Goal: Task Accomplishment & Management: Manage account settings

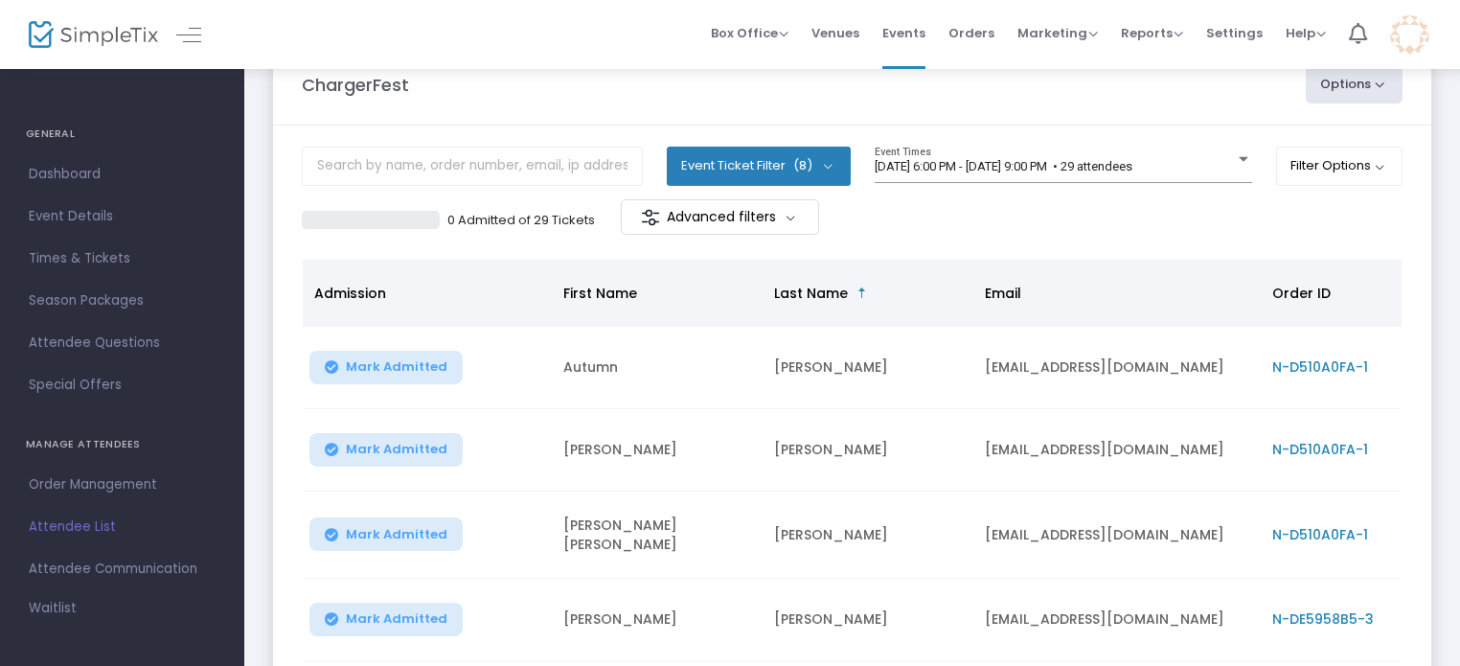
scroll to position [64, 0]
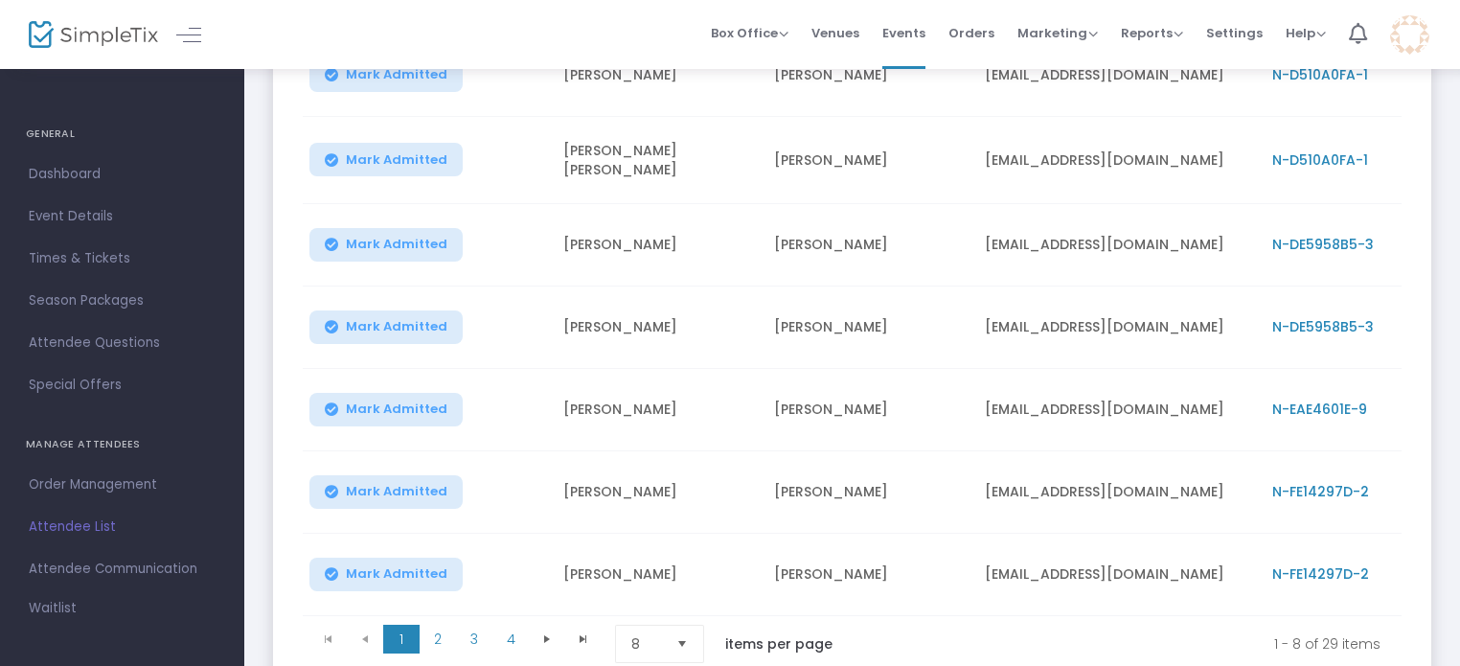
scroll to position [427, 0]
click at [713, 639] on kendo-pager-page-sizes "8 items per page" at bounding box center [730, 643] width 231 height 38
click at [694, 639] on span "Select" at bounding box center [683, 644] width 32 height 32
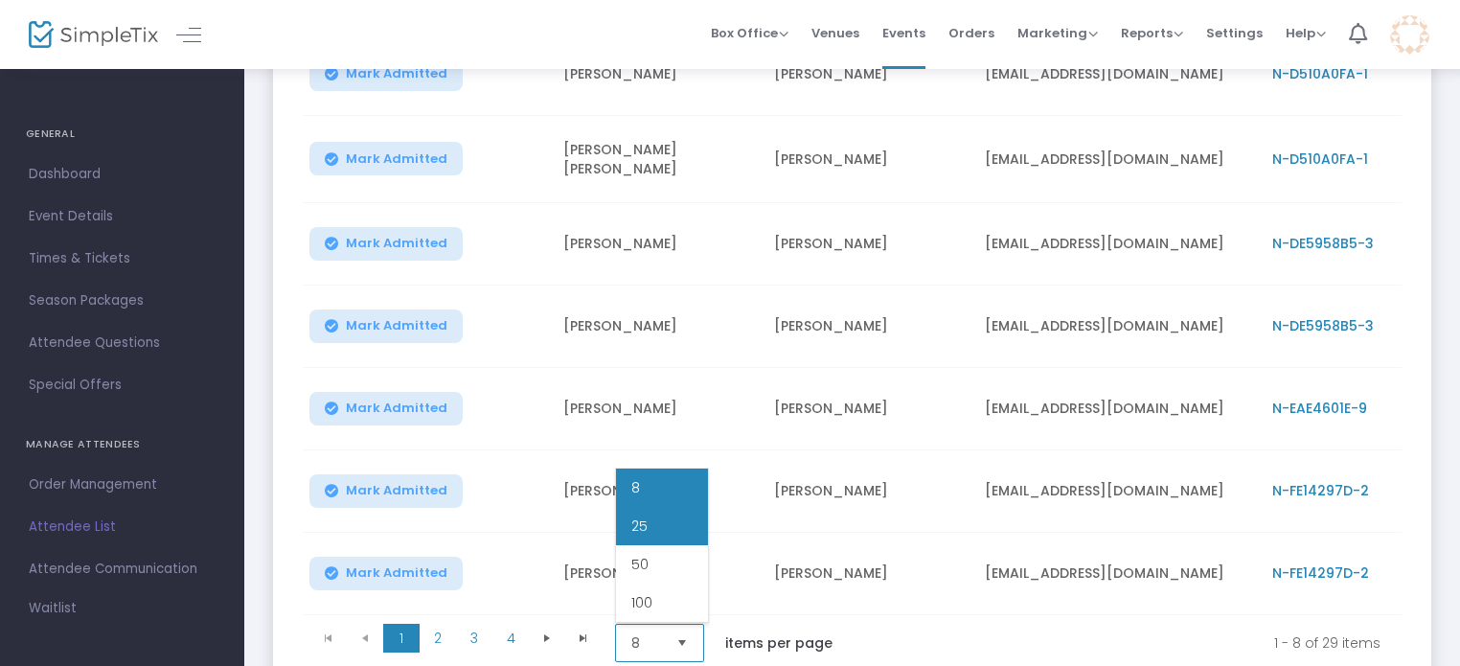
click at [675, 519] on li "25" at bounding box center [662, 526] width 92 height 38
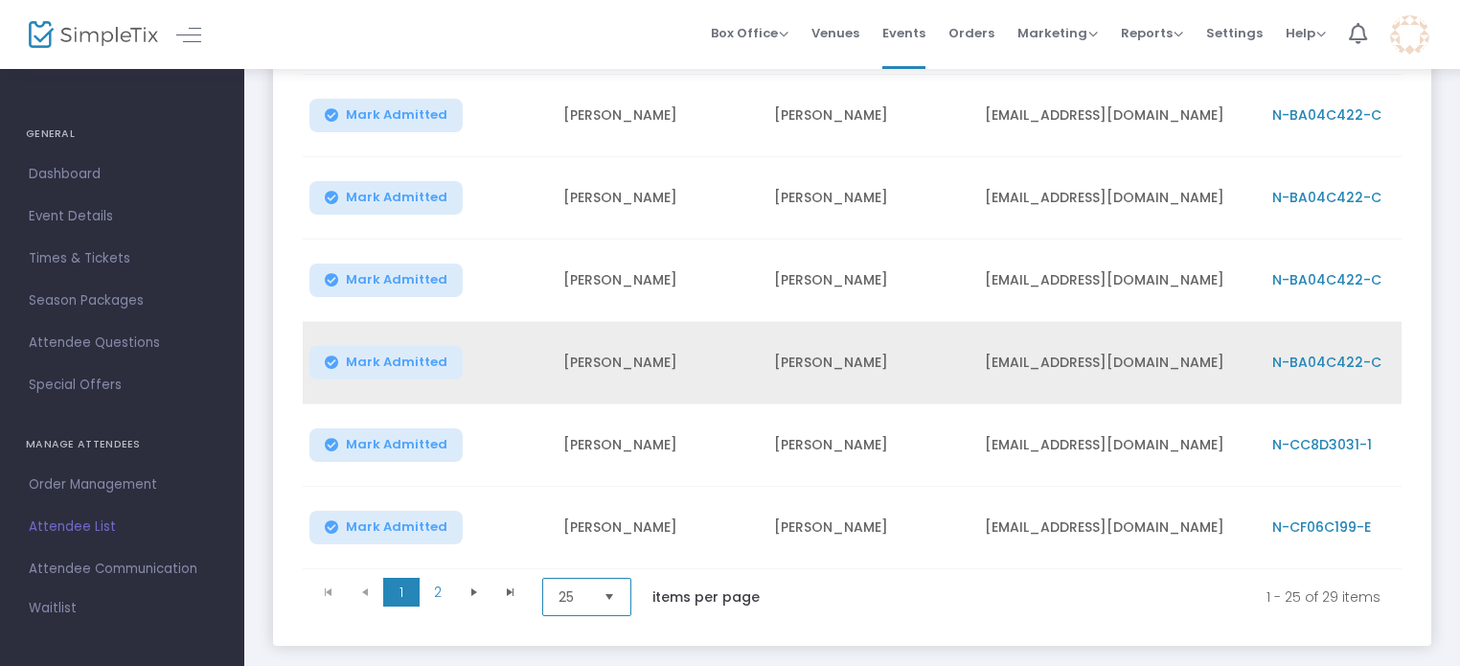
scroll to position [1891, 0]
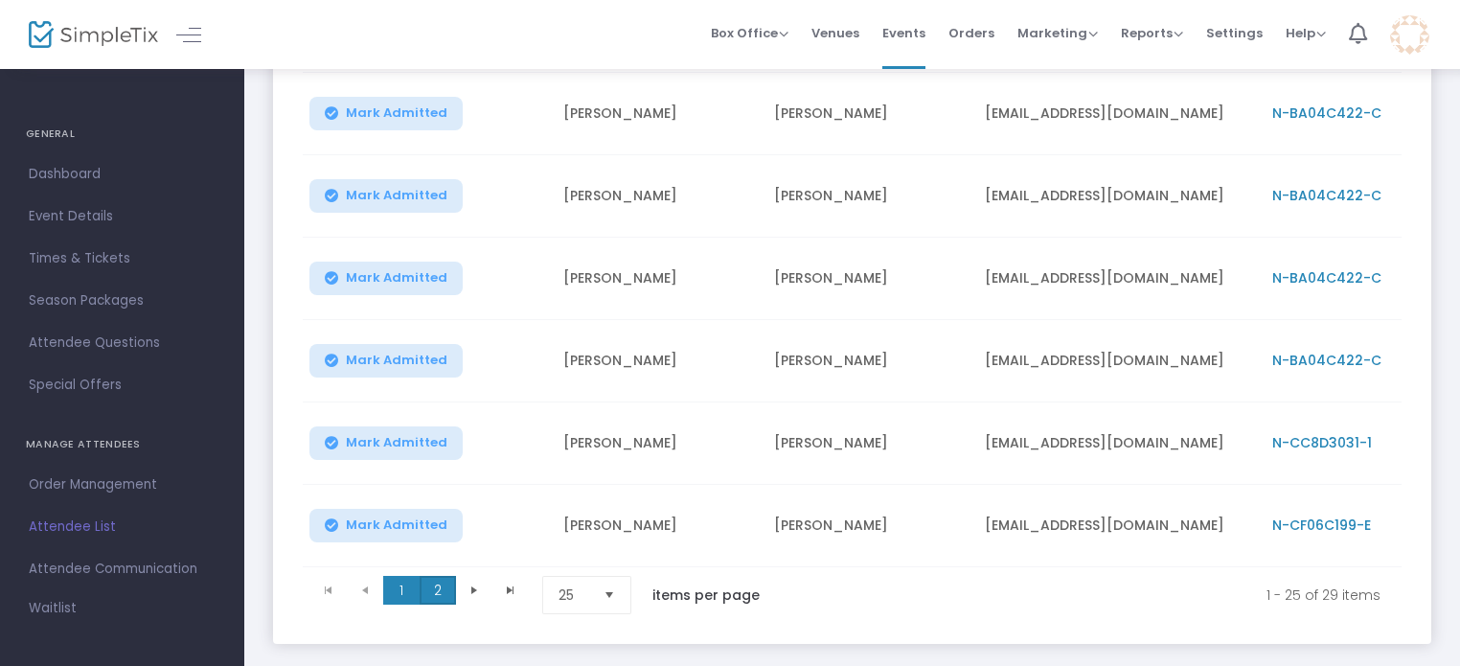
click at [436, 586] on span "2" at bounding box center [438, 590] width 36 height 29
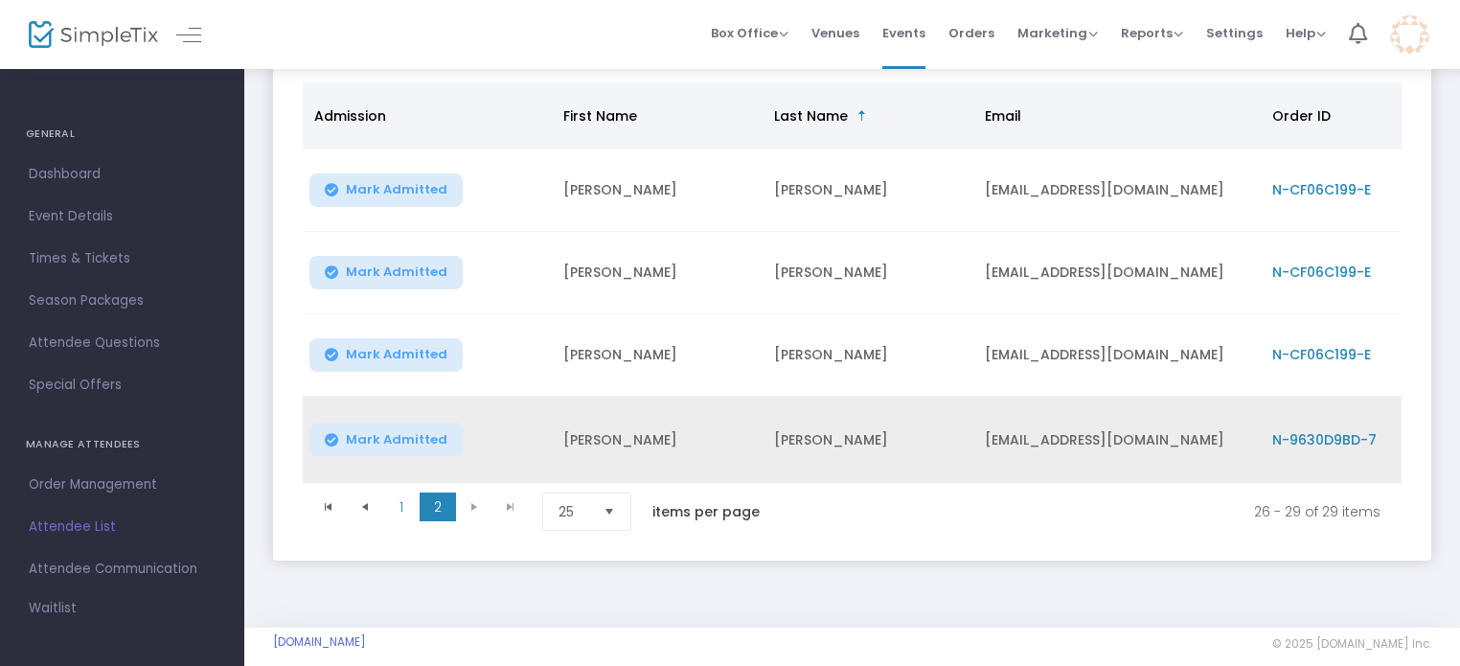
scroll to position [0, 0]
